Goal: Task Accomplishment & Management: Manage account settings

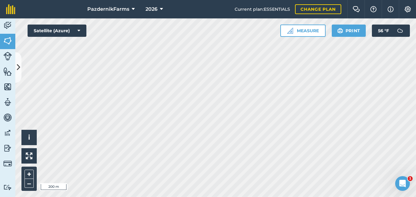
click at [322, 0] on html "PazdernikFarms 2026 Current plan : ESSENTIALS Change plan Farm Chat Help Info S…" at bounding box center [208, 98] width 416 height 197
click at [242, 14] on div "PazdernikFarms 2026 Current plan : ESSENTIALS Change plan Farm Chat Help Info S…" at bounding box center [208, 98] width 416 height 197
click at [314, 8] on div "PazdernikFarms 2026 Current plan : ESSENTIALS Change plan Farm Chat Help Info S…" at bounding box center [208, 98] width 416 height 197
click at [19, 70] on icon at bounding box center [18, 67] width 3 height 11
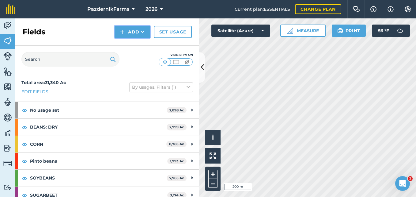
click at [130, 27] on button "Add" at bounding box center [133, 32] width 36 height 12
click at [131, 42] on link "Draw" at bounding box center [132, 45] width 34 height 13
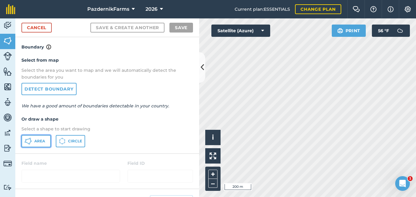
click at [31, 141] on icon at bounding box center [27, 140] width 7 height 7
click at [201, 71] on icon at bounding box center [202, 67] width 3 height 11
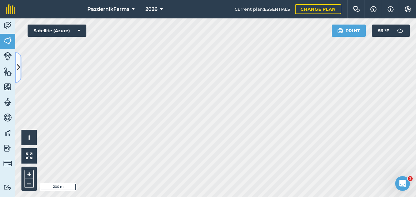
click at [20, 68] on icon at bounding box center [18, 67] width 3 height 11
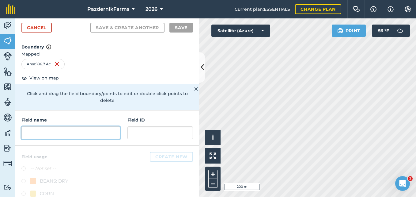
click at [57, 132] on input "text" at bounding box center [70, 132] width 99 height 13
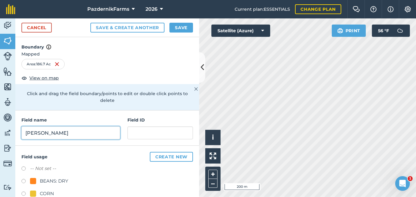
type input "[PERSON_NAME]"
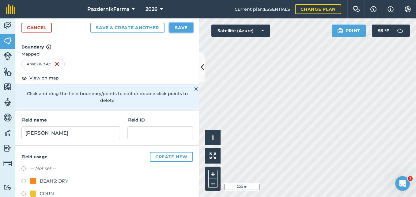
click at [174, 24] on button "Save" at bounding box center [181, 28] width 24 height 10
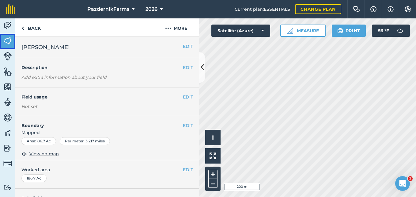
click at [5, 40] on img at bounding box center [7, 40] width 9 height 9
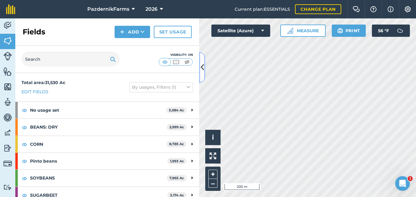
click at [204, 70] on icon at bounding box center [202, 67] width 3 height 11
